Goal: Communication & Community: Answer question/provide support

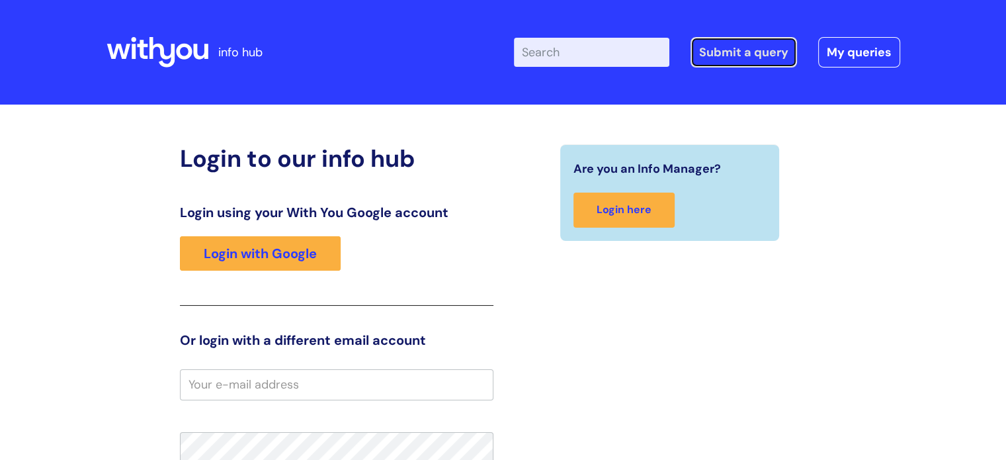
click at [709, 55] on link "Submit a query" at bounding box center [744, 52] width 107 height 30
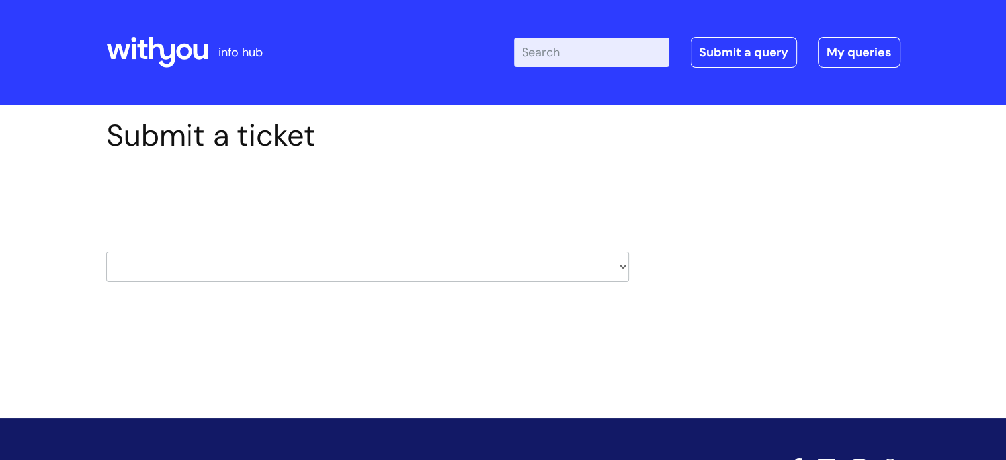
click at [621, 265] on select "HR / People IT and Support Clinical Drug Alerts Finance Accounts Data Support T…" at bounding box center [368, 266] width 523 height 30
click at [835, 264] on div "Submit a ticket Select issue type HR / People IT and Support Clinical Drug Aler…" at bounding box center [504, 220] width 814 height 205
click at [859, 56] on link "My queries" at bounding box center [859, 52] width 82 height 30
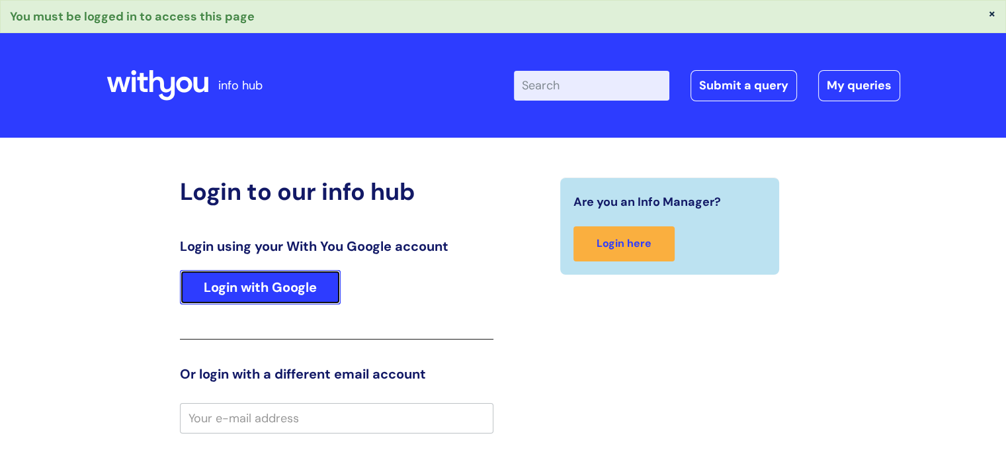
click at [264, 285] on link "Login with Google" at bounding box center [260, 287] width 161 height 34
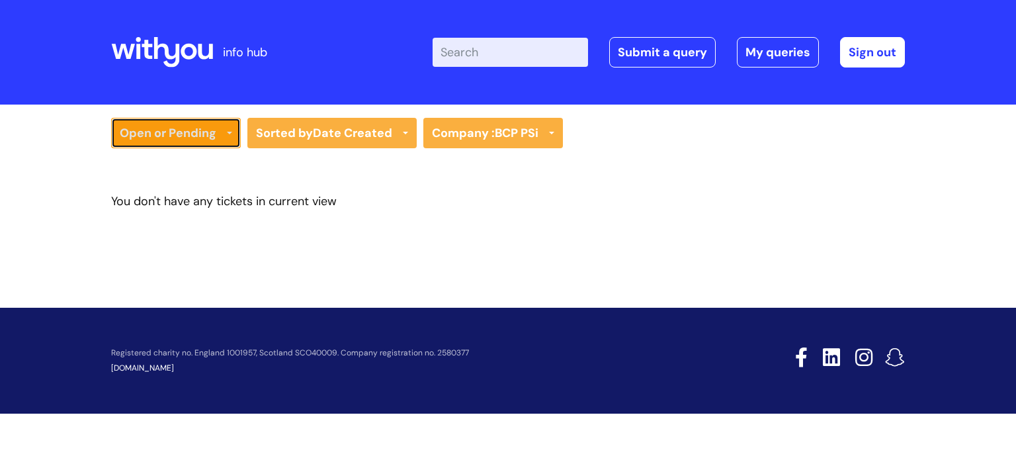
click at [184, 134] on link "Open or Pending" at bounding box center [176, 133] width 130 height 30
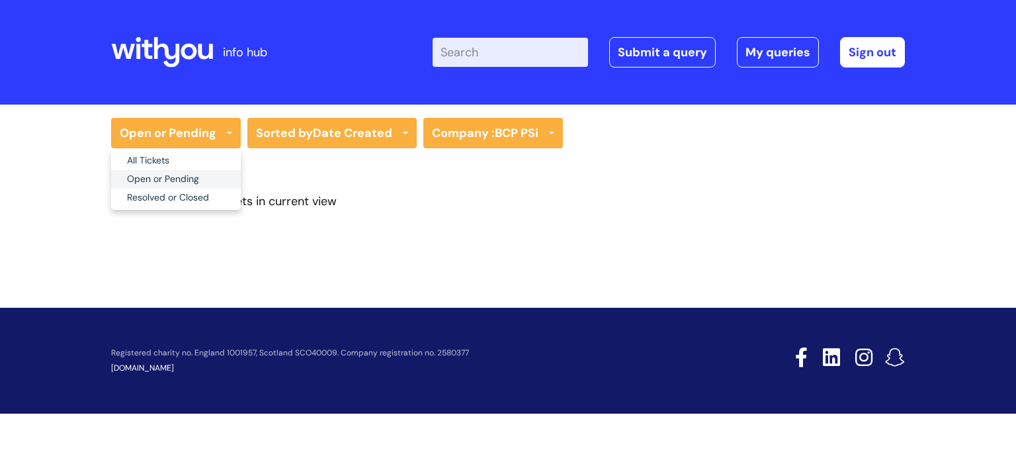
click at [178, 176] on link "Open or Pending" at bounding box center [176, 179] width 130 height 19
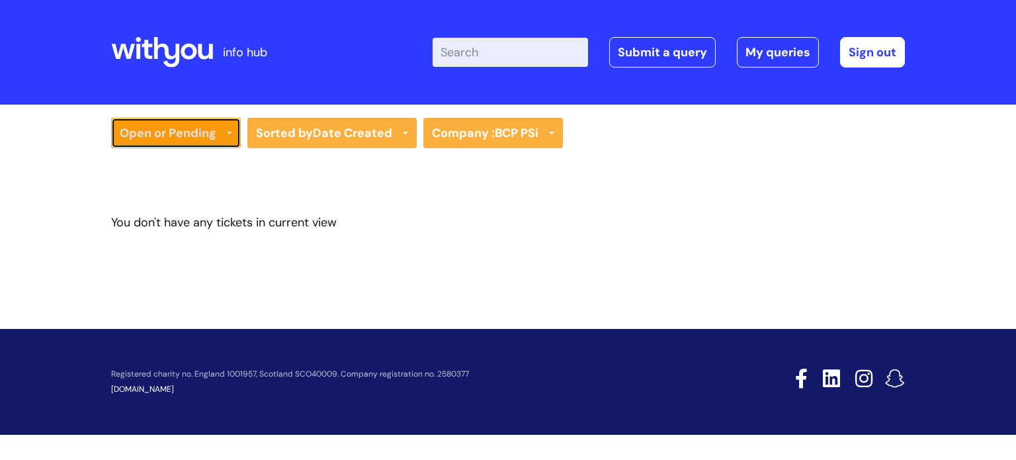
click at [230, 134] on icon at bounding box center [229, 134] width 5 height 5
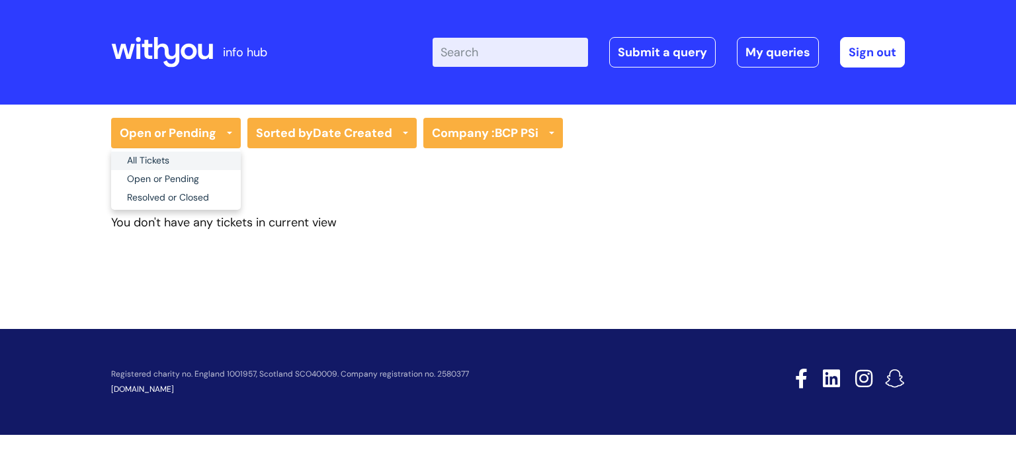
click at [188, 167] on link "All Tickets" at bounding box center [176, 161] width 130 height 19
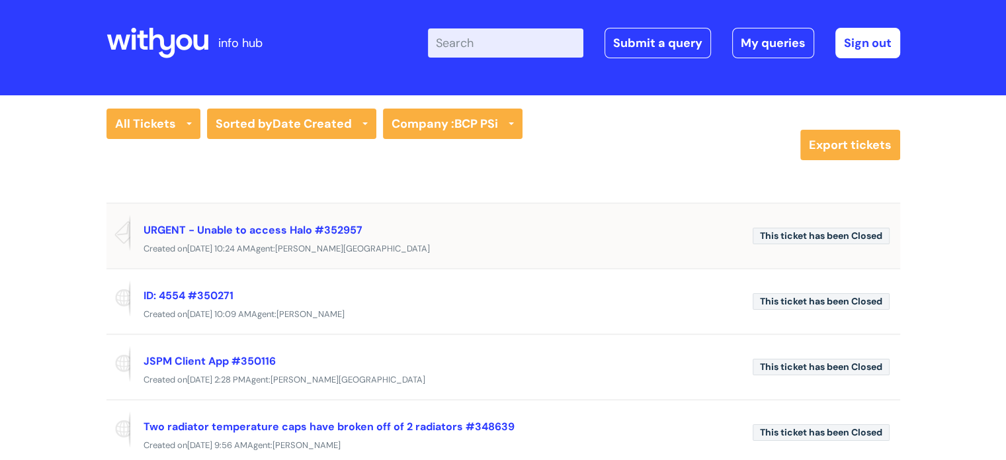
scroll to position [132, 0]
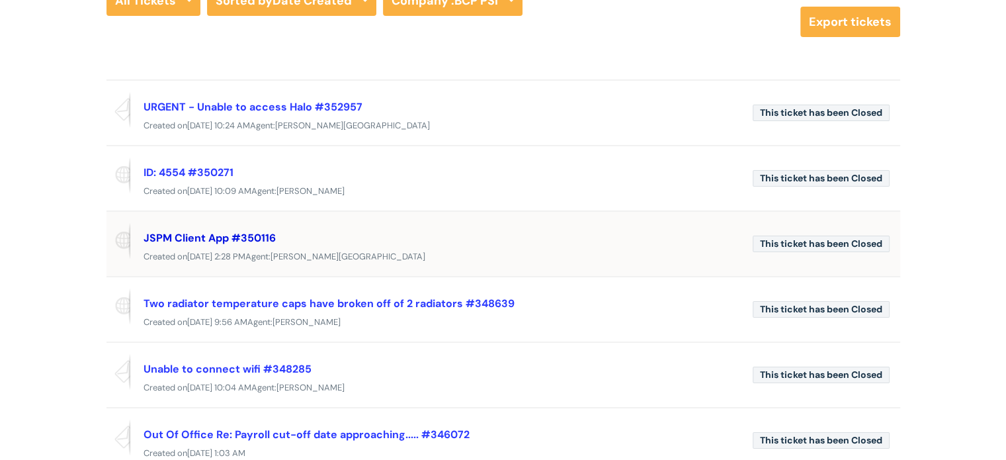
click at [262, 238] on link "JSPM Client App #350116" at bounding box center [210, 238] width 132 height 14
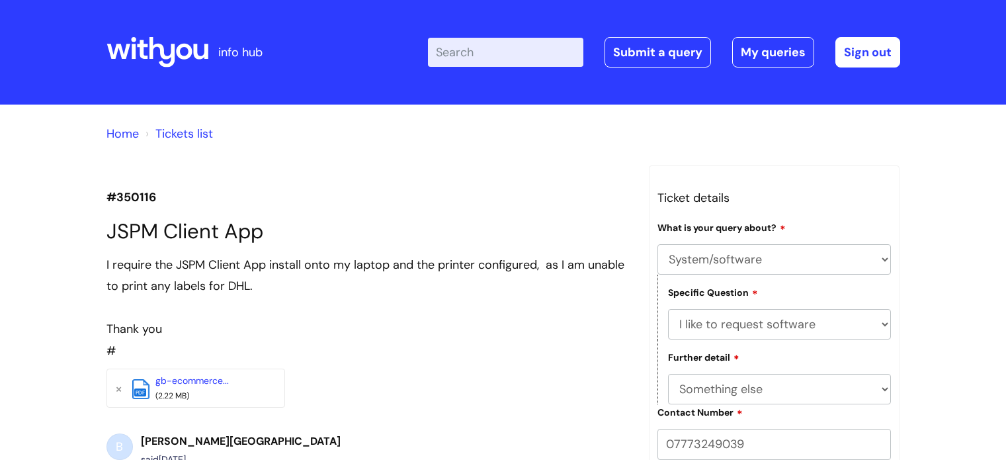
select select "System/software"
select select "I like to request software"
select select "Something else"
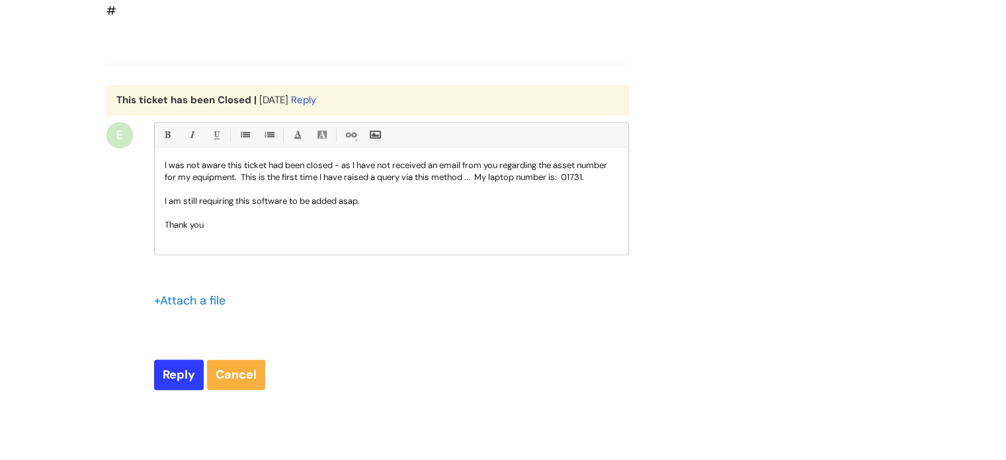
scroll to position [41, 0]
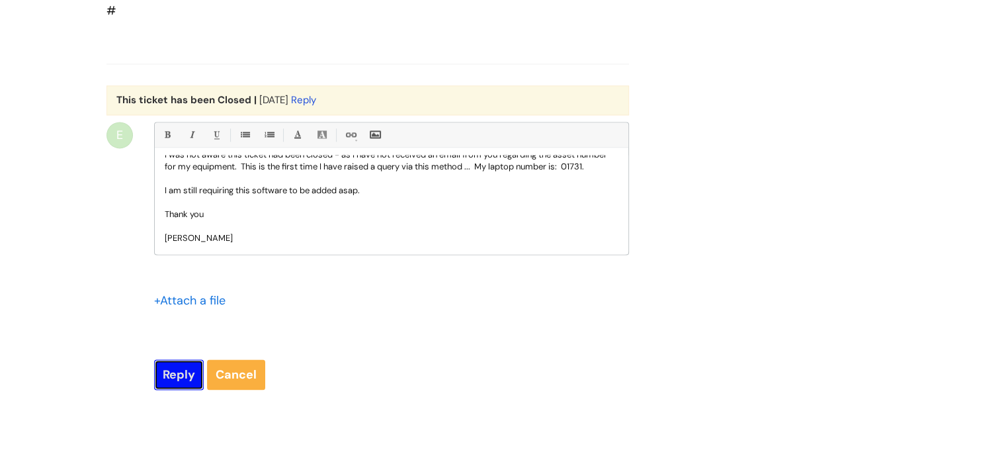
click at [171, 390] on input "Reply" at bounding box center [179, 374] width 50 height 30
type input "Please Wait..."
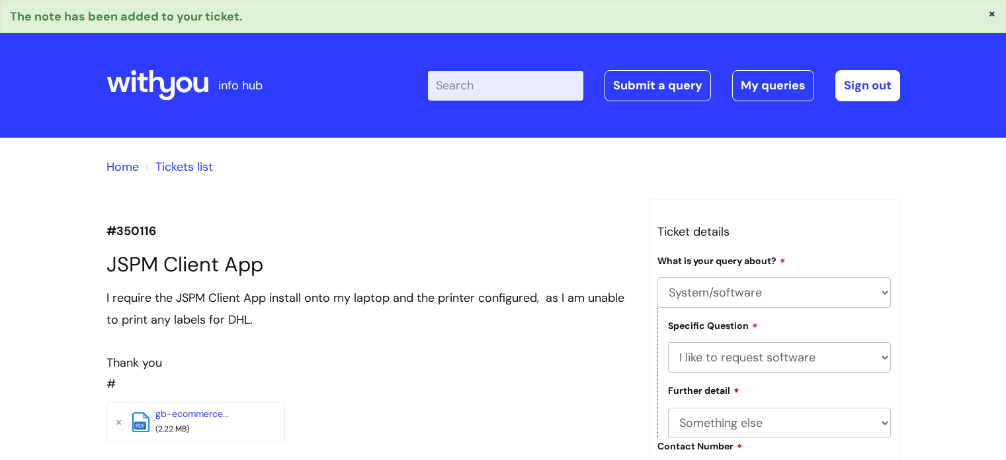
select select "System/software"
select select "I like to request software"
select select "Something else"
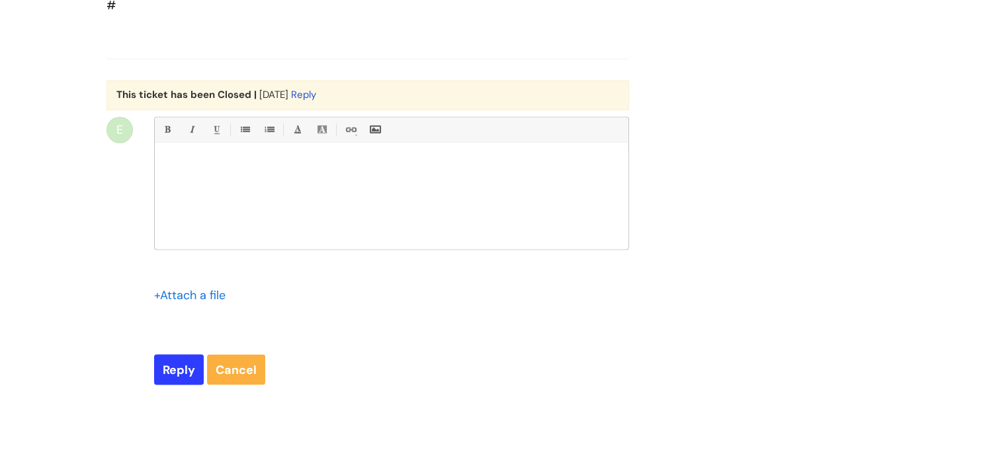
scroll to position [2183, 0]
